Goal: Task Accomplishment & Management: Manage account settings

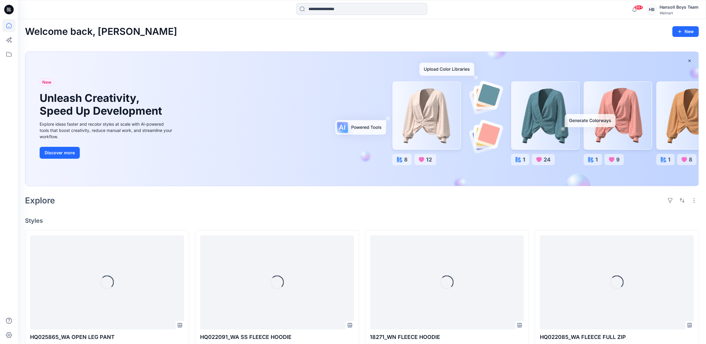
click at [657, 10] on div "HB" at bounding box center [651, 9] width 11 height 11
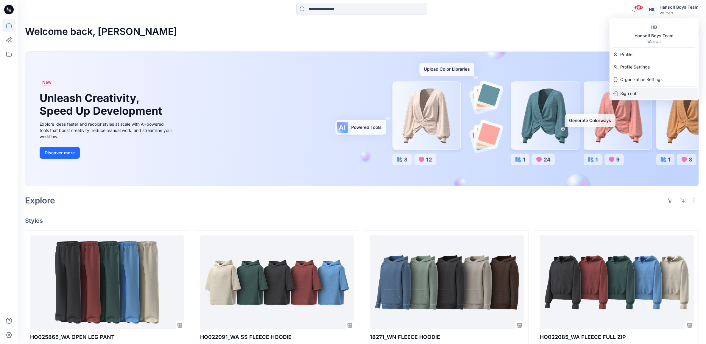
click at [630, 91] on p "Sign out" at bounding box center [628, 93] width 16 height 11
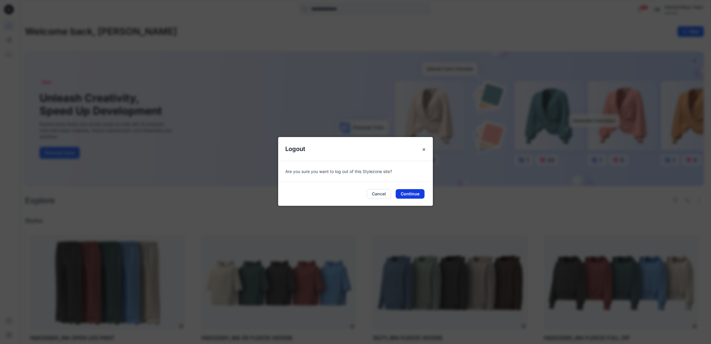
click at [417, 194] on button "Continue" at bounding box center [410, 194] width 29 height 10
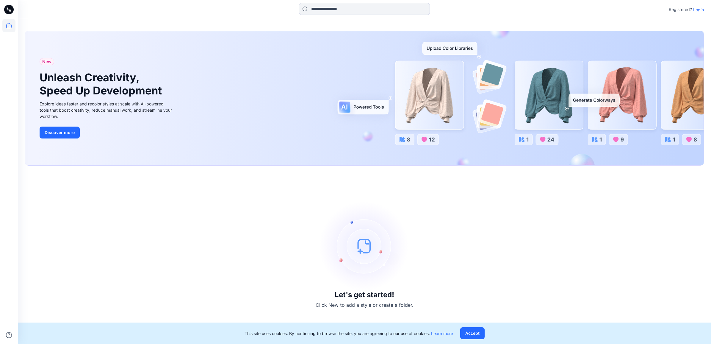
click at [698, 12] on div "Registered? Login" at bounding box center [686, 9] width 35 height 7
click at [698, 10] on p "Login" at bounding box center [698, 10] width 11 height 6
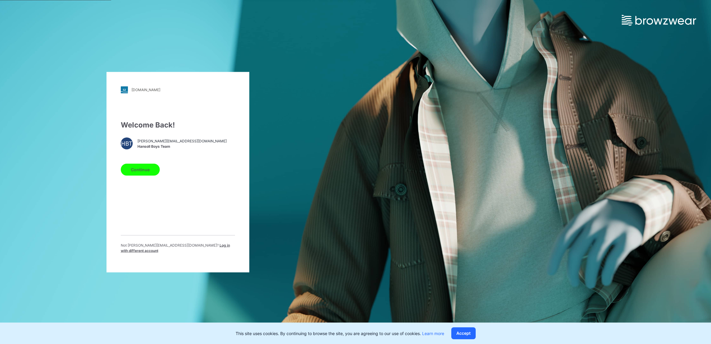
drag, startPoint x: 140, startPoint y: 166, endPoint x: 287, endPoint y: 161, distance: 147.1
click at [341, 164] on div "[DOMAIN_NAME] Loading... Welcome Back! [PERSON_NAME] [PERSON_NAME][EMAIL_ADDRES…" at bounding box center [178, 172] width 356 height 344
drag, startPoint x: 202, startPoint y: 139, endPoint x: 121, endPoint y: 139, distance: 80.3
click at [121, 139] on div "HBT [PERSON_NAME][EMAIL_ADDRESS][DOMAIN_NAME] Hansoll Boys Team" at bounding box center [178, 143] width 114 height 12
copy div "HBT [PERSON_NAME][EMAIL_ADDRESS][DOMAIN_NAME]"
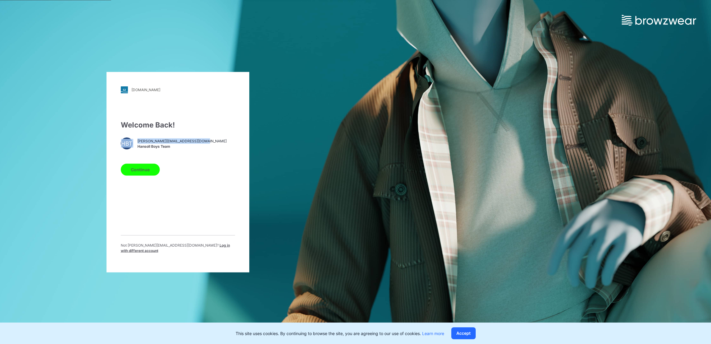
click at [138, 171] on button "Continue" at bounding box center [140, 169] width 39 height 12
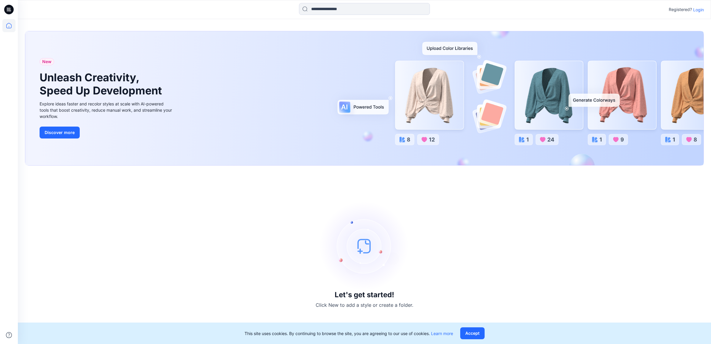
click at [695, 10] on p "Login" at bounding box center [698, 10] width 11 height 6
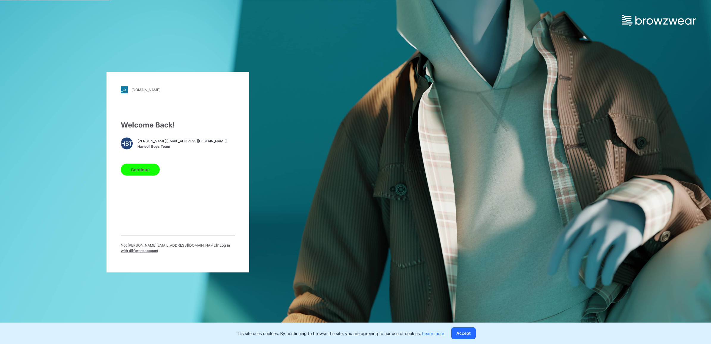
click at [136, 172] on button "Continue" at bounding box center [140, 169] width 39 height 12
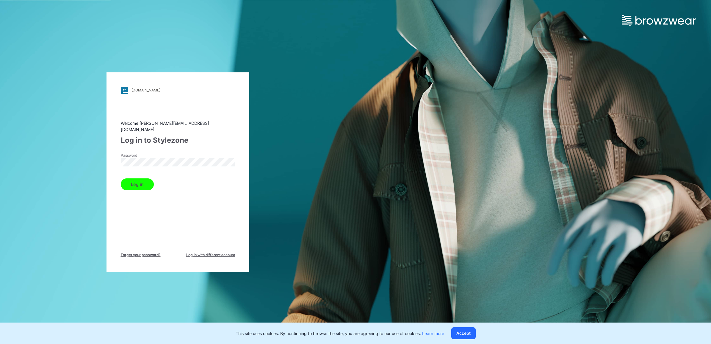
click at [141, 179] on button "Log in" at bounding box center [137, 184] width 33 height 12
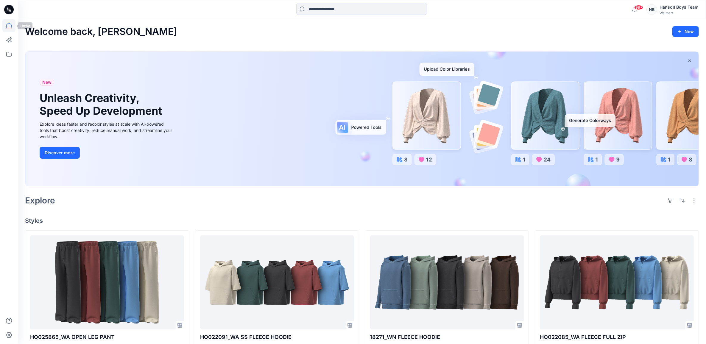
click at [9, 23] on icon at bounding box center [8, 25] width 13 height 13
click at [7, 52] on icon at bounding box center [8, 54] width 5 height 5
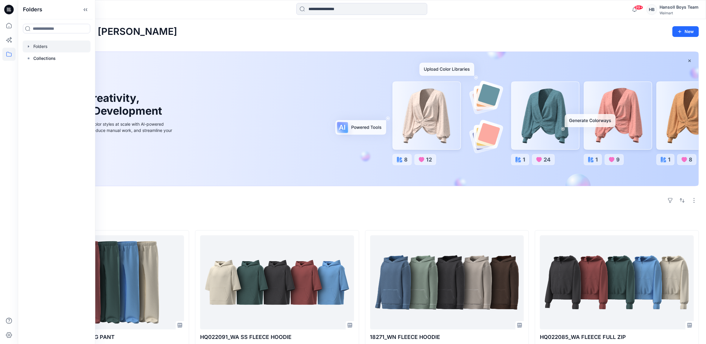
click at [35, 51] on div at bounding box center [57, 46] width 68 height 12
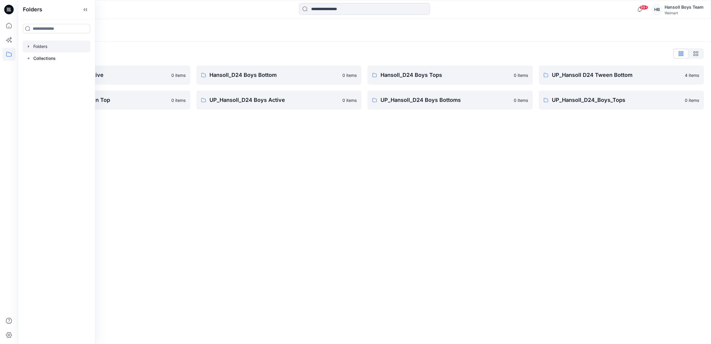
click at [450, 192] on div "Folders Folders List Hansoll_D24 Boys Active 0 items UP_Hansoll D24 Tween Top 0…" at bounding box center [364, 181] width 693 height 325
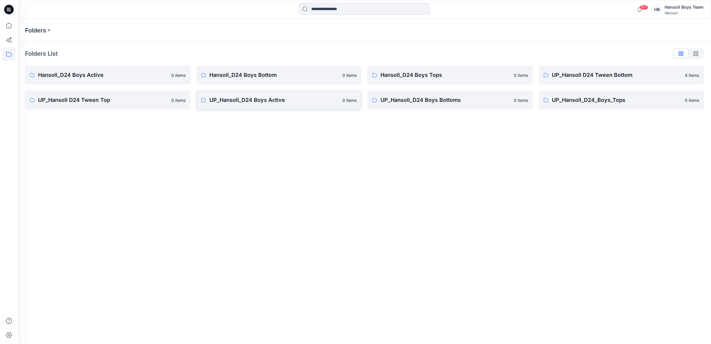
click at [245, 98] on p "UP_Hansoll_D24 Boys Active" at bounding box center [274, 100] width 130 height 8
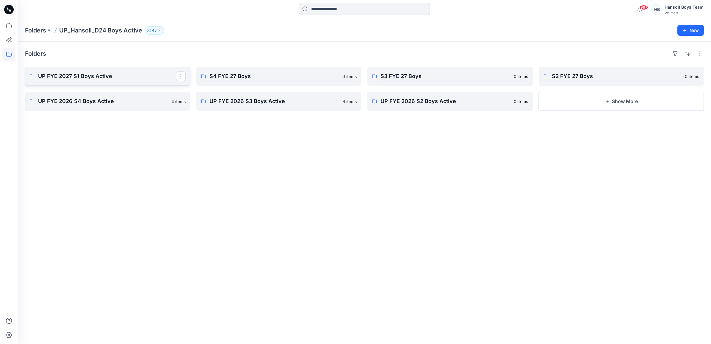
click at [52, 72] on p "UP FYE 2027 S1 Boys Active" at bounding box center [107, 76] width 138 height 8
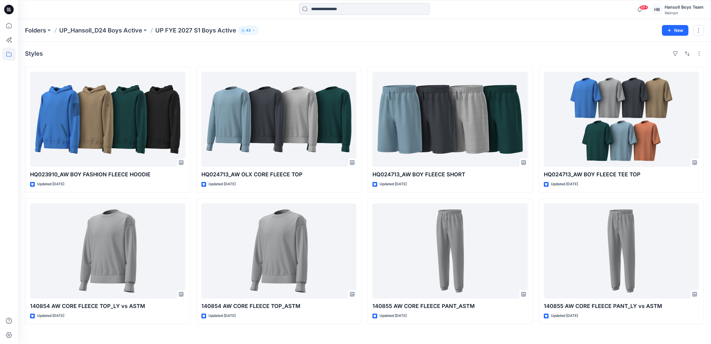
drag, startPoint x: 136, startPoint y: 48, endPoint x: 131, endPoint y: 45, distance: 6.0
click at [136, 48] on div "Styles HQ023910_AW BOY FASHION FLEECE HOODIE Updated 2 months ago 140854 AW COR…" at bounding box center [364, 193] width 693 height 302
click at [96, 25] on div "Folders UP_Hansoll_D24 Boys Active UP FYE 2027 S1 Boys Active 43 New" at bounding box center [364, 30] width 693 height 23
click at [121, 28] on p "UP_Hansoll_D24 Boys Active" at bounding box center [100, 30] width 83 height 8
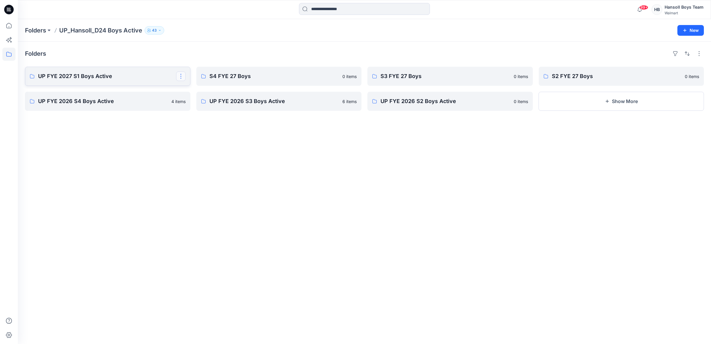
click at [184, 76] on button "button" at bounding box center [181, 76] width 10 height 10
click at [202, 91] on button "Edit" at bounding box center [209, 90] width 64 height 11
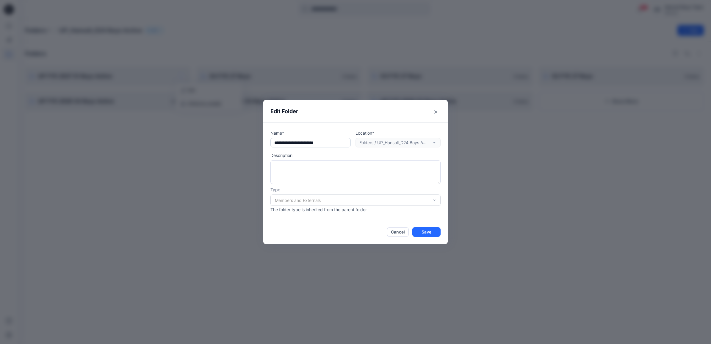
click at [321, 146] on input "**********" at bounding box center [310, 143] width 80 height 10
click at [435, 110] on icon "Close" at bounding box center [435, 111] width 3 height 3
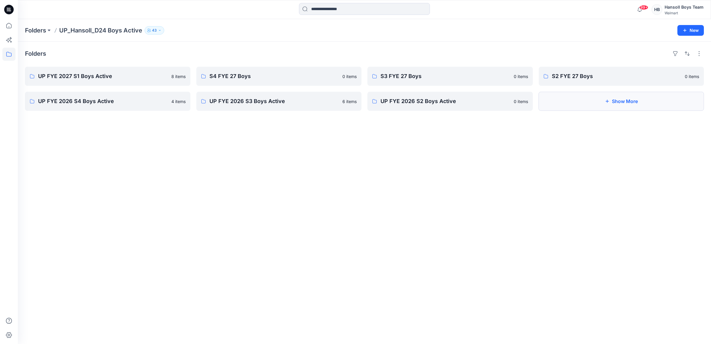
click at [614, 96] on button "Show More" at bounding box center [621, 101] width 165 height 19
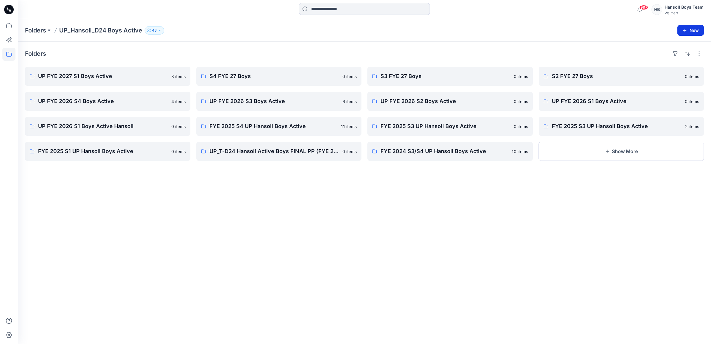
click at [689, 31] on button "New" at bounding box center [691, 30] width 26 height 11
click at [669, 56] on p "New Folder" at bounding box center [673, 57] width 22 height 6
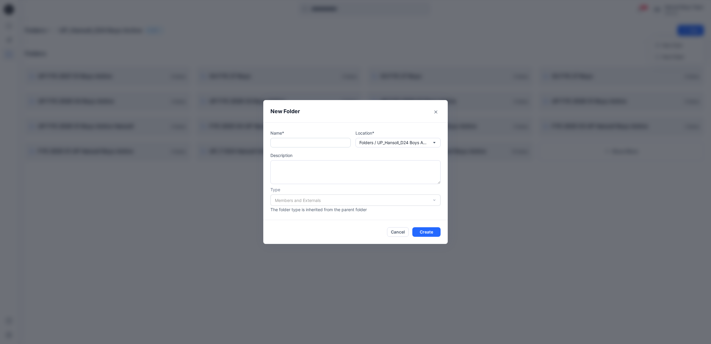
click at [295, 146] on input "text" at bounding box center [310, 143] width 80 height 10
paste input "**********"
click at [425, 231] on button "Create" at bounding box center [426, 232] width 28 height 10
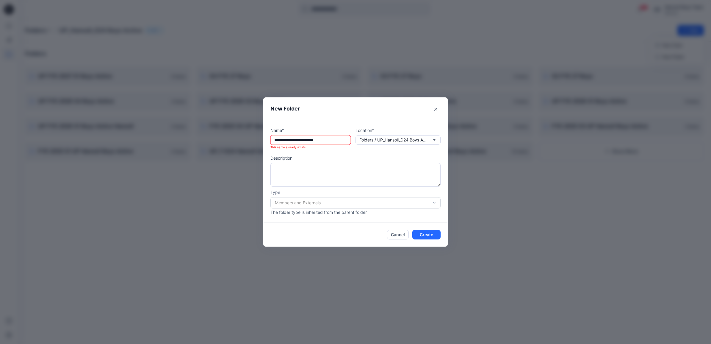
click at [306, 138] on input "**********" at bounding box center [310, 140] width 80 height 10
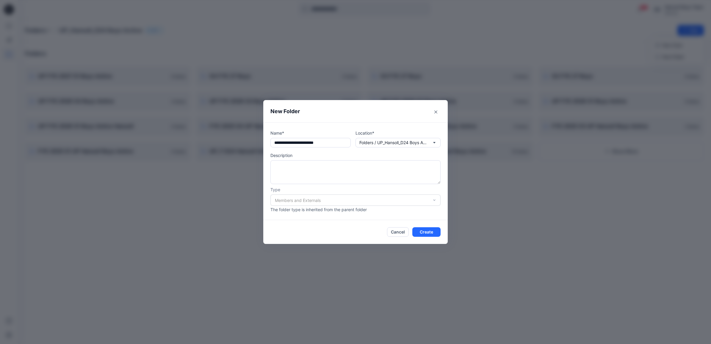
type input "**********"
click at [426, 237] on footer "Cancel Create" at bounding box center [355, 232] width 184 height 24
click at [428, 234] on button "Create" at bounding box center [426, 232] width 28 height 10
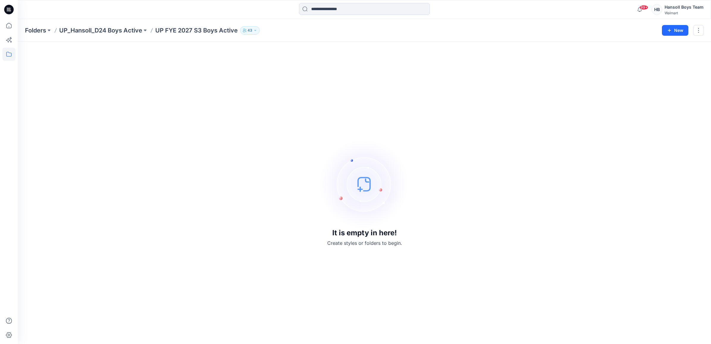
click at [234, 205] on div "It is empty in here! Create styles or folders to begin." at bounding box center [364, 193] width 679 height 288
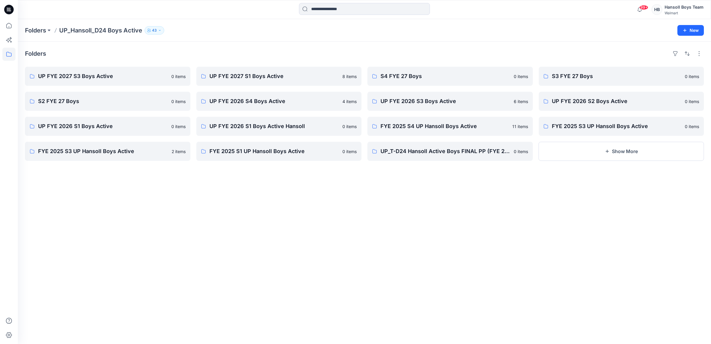
click at [469, 303] on div "Folders UP FYE 2027 S3 Boys Active 0 items S2 FYE 27 Boys 0 items UP FYE 2026 S…" at bounding box center [364, 193] width 693 height 302
click at [337, 82] on link "UP FYE 2027 S1 Boys Active" at bounding box center [278, 76] width 165 height 19
click at [356, 75] on button "button" at bounding box center [352, 76] width 10 height 10
click at [377, 91] on button "Edit" at bounding box center [380, 90] width 64 height 11
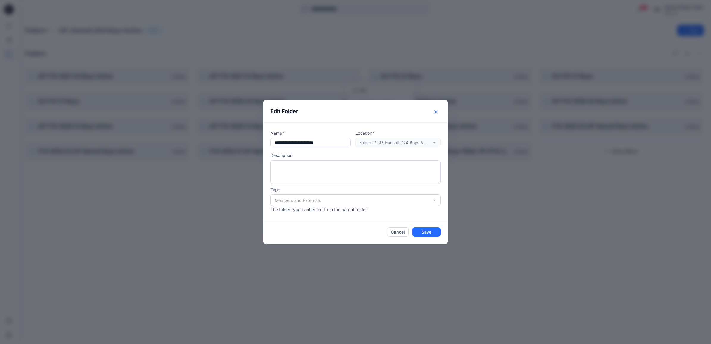
click at [434, 110] on button "Close" at bounding box center [436, 112] width 10 height 10
